Goal: Check status

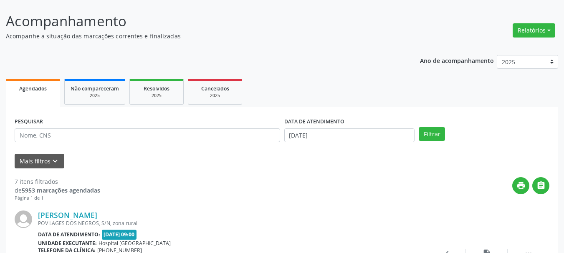
scroll to position [125, 0]
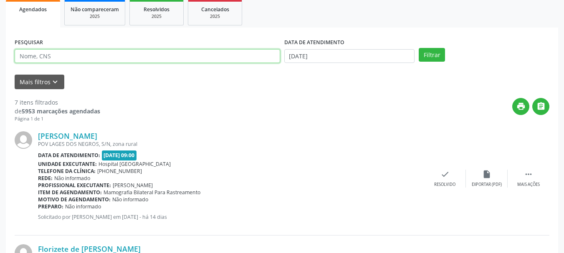
click at [70, 56] on input "text" at bounding box center [148, 56] width 266 height 14
type input "700002901525509"
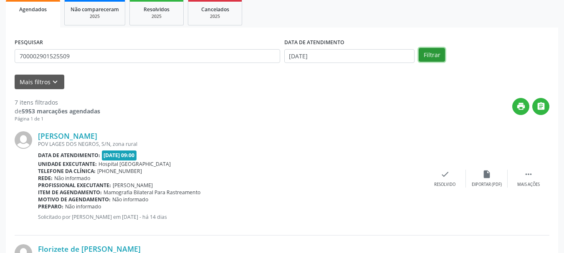
click at [437, 56] on button "Filtrar" at bounding box center [432, 55] width 26 height 14
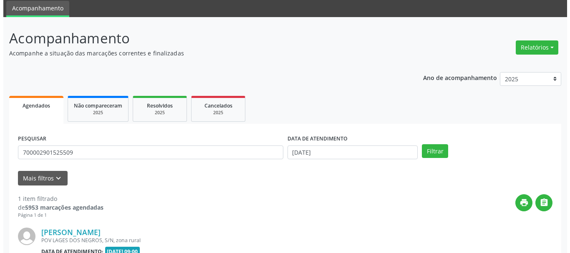
scroll to position [122, 0]
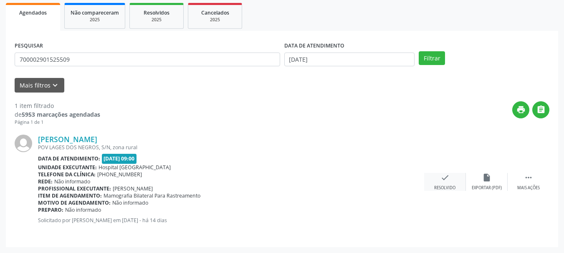
click at [457, 180] on div "check Resolvido" at bounding box center [445, 182] width 42 height 18
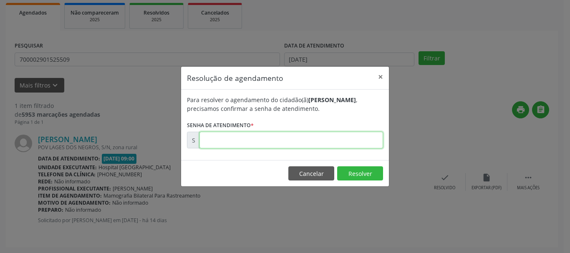
click at [318, 144] on input "text" at bounding box center [292, 140] width 184 height 17
type input "00174692"
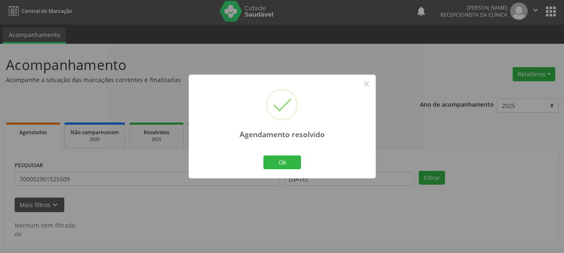
scroll to position [2, 0]
drag, startPoint x: 277, startPoint y: 156, endPoint x: 261, endPoint y: 162, distance: 16.9
click at [277, 157] on button "Ok" at bounding box center [282, 163] width 38 height 14
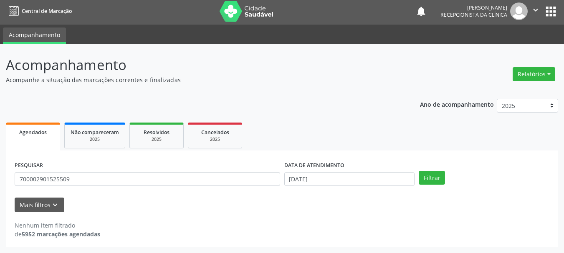
click at [148, 252] on div "Acompanhamento Acompanhe a situação das marcações correntes e finalizadas Relat…" at bounding box center [282, 149] width 564 height 210
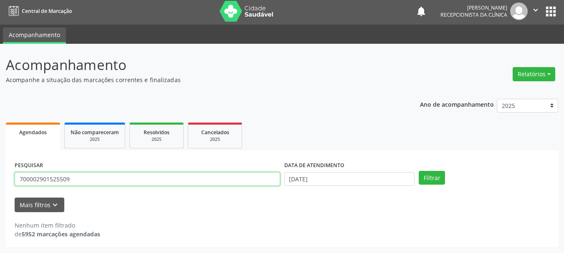
drag, startPoint x: 48, startPoint y: 188, endPoint x: 0, endPoint y: 218, distance: 56.3
click at [0, 213] on div "Acompanhamento Acompanhe a situação das marcações correntes e finalizadas Relat…" at bounding box center [282, 149] width 564 height 210
type input "700407419163740"
click at [419, 171] on button "Filtrar" at bounding box center [432, 178] width 26 height 14
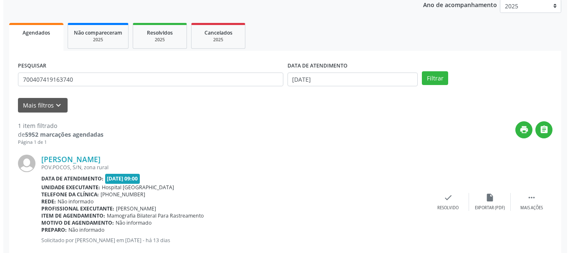
scroll to position [122, 0]
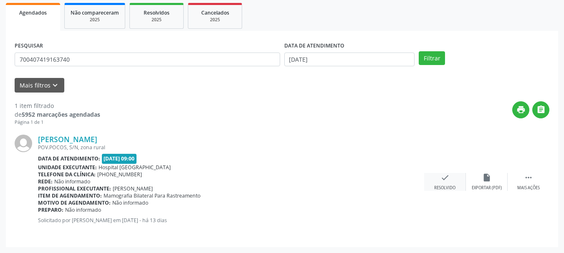
click at [438, 185] on div "Resolvido" at bounding box center [444, 188] width 21 height 6
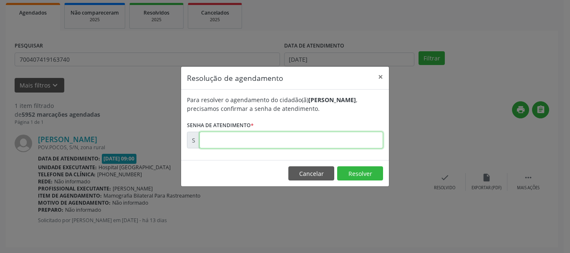
click at [205, 146] on input "text" at bounding box center [292, 140] width 184 height 17
type input "00174882"
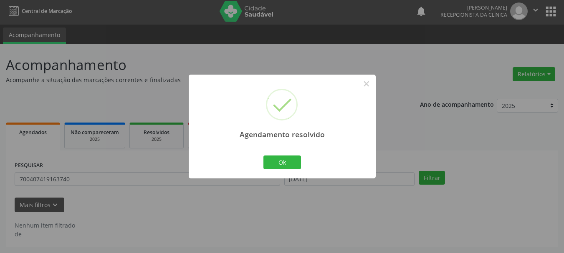
scroll to position [2, 0]
click at [292, 166] on button "Ok" at bounding box center [282, 163] width 38 height 14
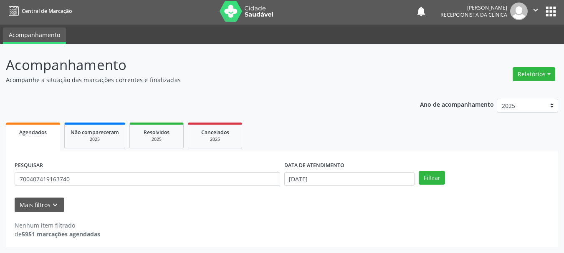
click at [552, 8] on button "apps" at bounding box center [551, 11] width 15 height 15
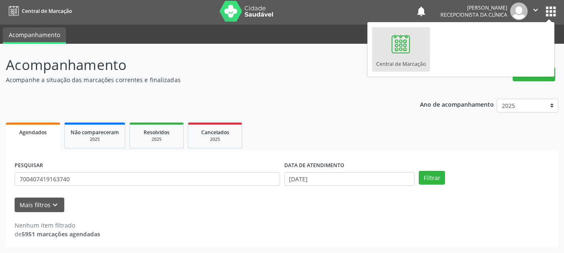
click at [399, 112] on div "Ano de acompanhamento 2025 2024 2023 Agendados Não compareceram 2025 Resolvidos…" at bounding box center [282, 170] width 552 height 154
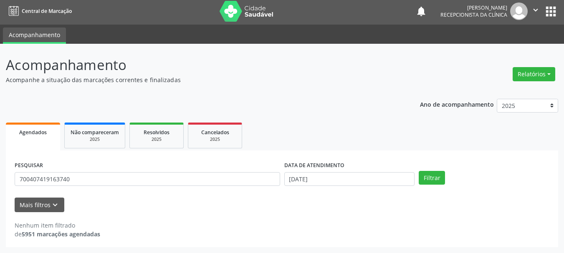
click at [532, 12] on icon "" at bounding box center [535, 9] width 9 height 9
click at [506, 43] on link "Sair" at bounding box center [515, 49] width 58 height 12
